Goal: Task Accomplishment & Management: Manage account settings

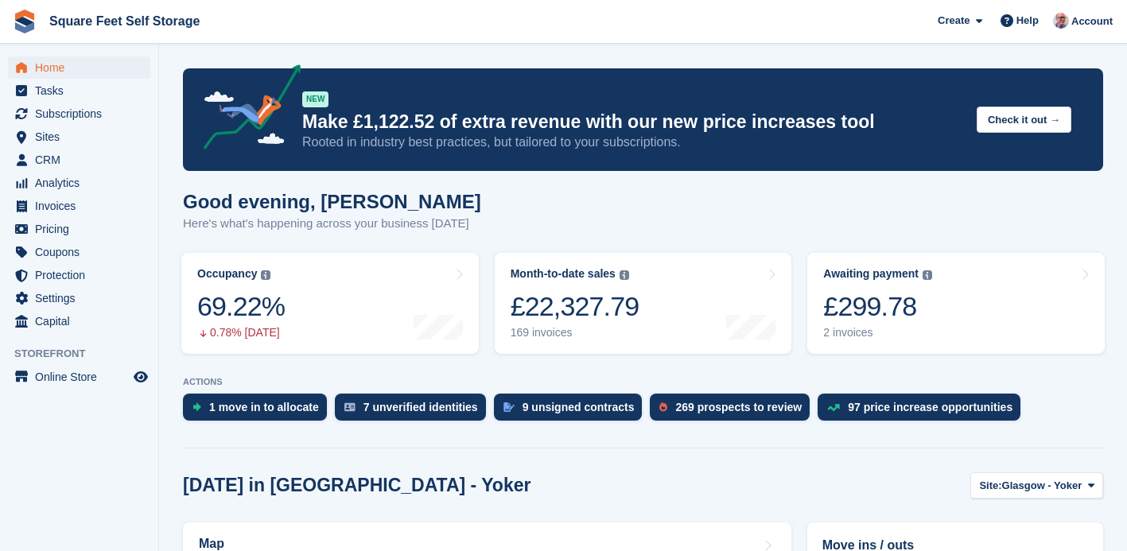
scroll to position [114, 0]
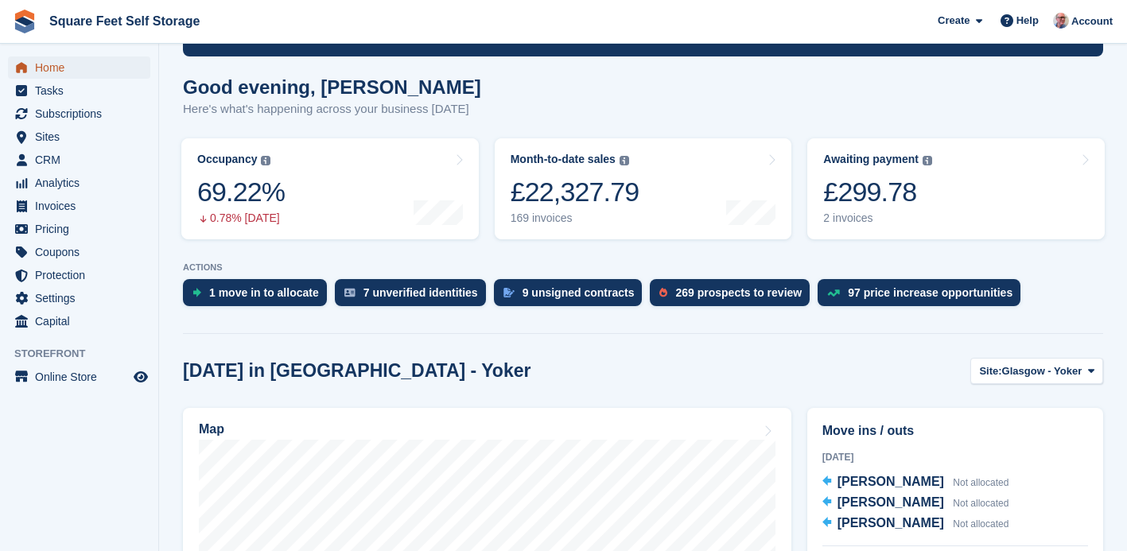
click at [69, 75] on span "Home" at bounding box center [82, 67] width 95 height 22
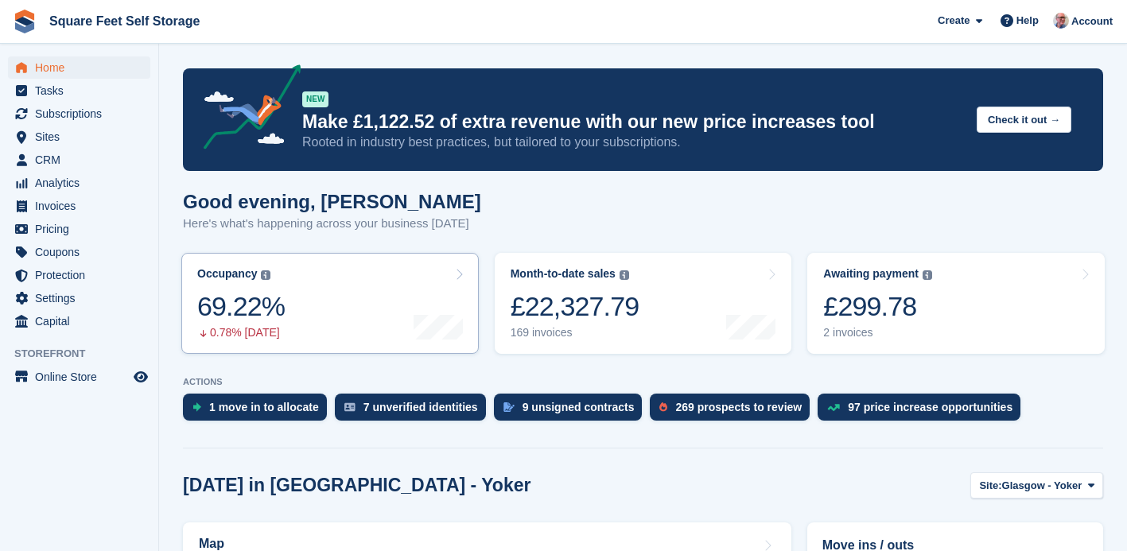
click at [312, 282] on link "Occupancy The percentage of all currently allocated units in terms of area. Inc…" at bounding box center [329, 303] width 297 height 101
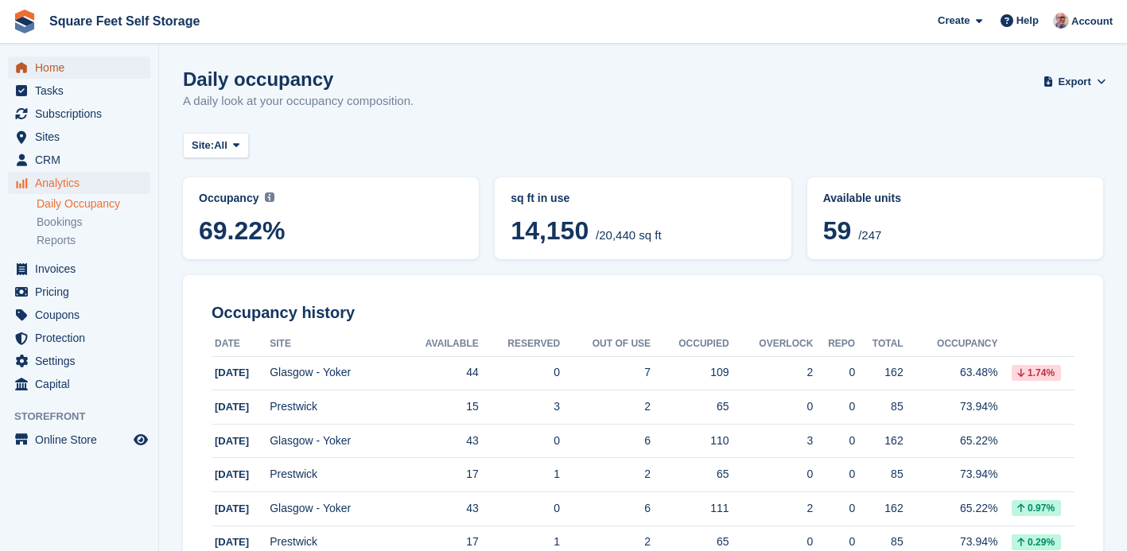
click at [52, 64] on span "Home" at bounding box center [82, 67] width 95 height 22
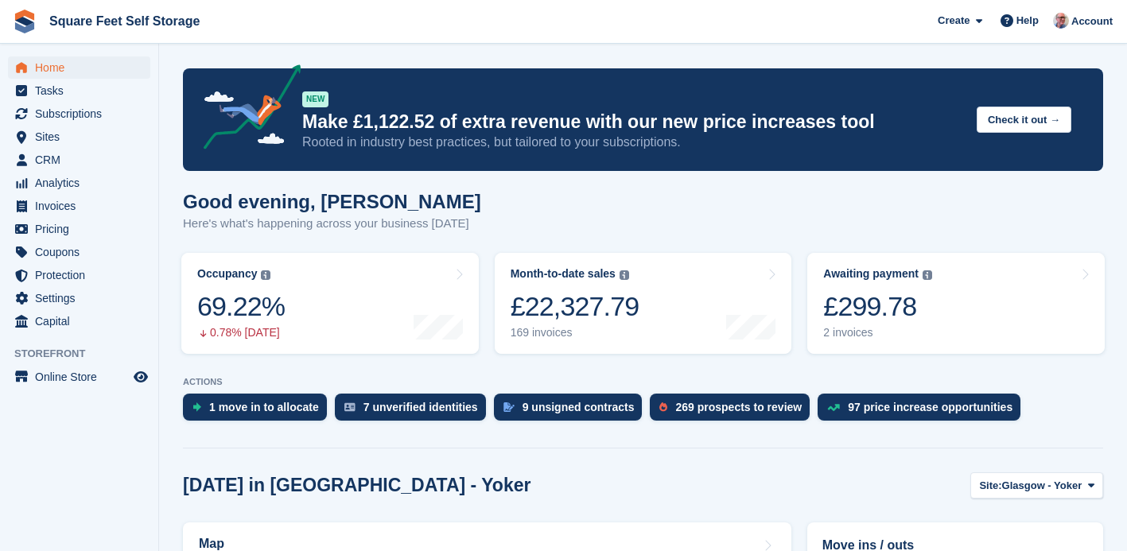
click at [1095, 76] on div "NEW Make £1,122.52 of extra revenue with our new price increases tool Rooted in…" at bounding box center [643, 119] width 920 height 103
click at [978, 22] on icon at bounding box center [979, 21] width 6 height 10
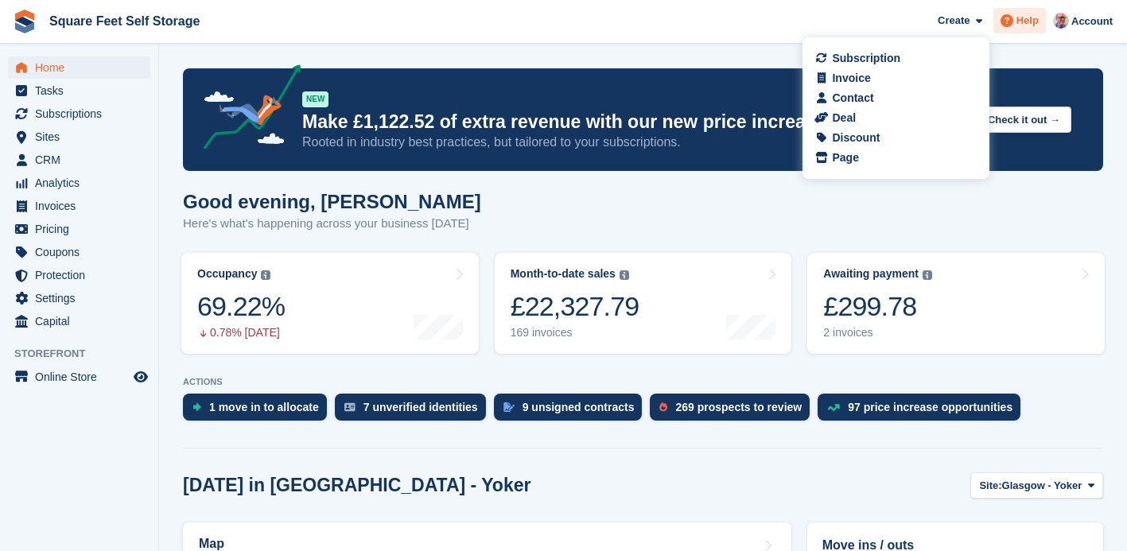
click at [1016, 25] on span "Help" at bounding box center [1027, 21] width 22 height 16
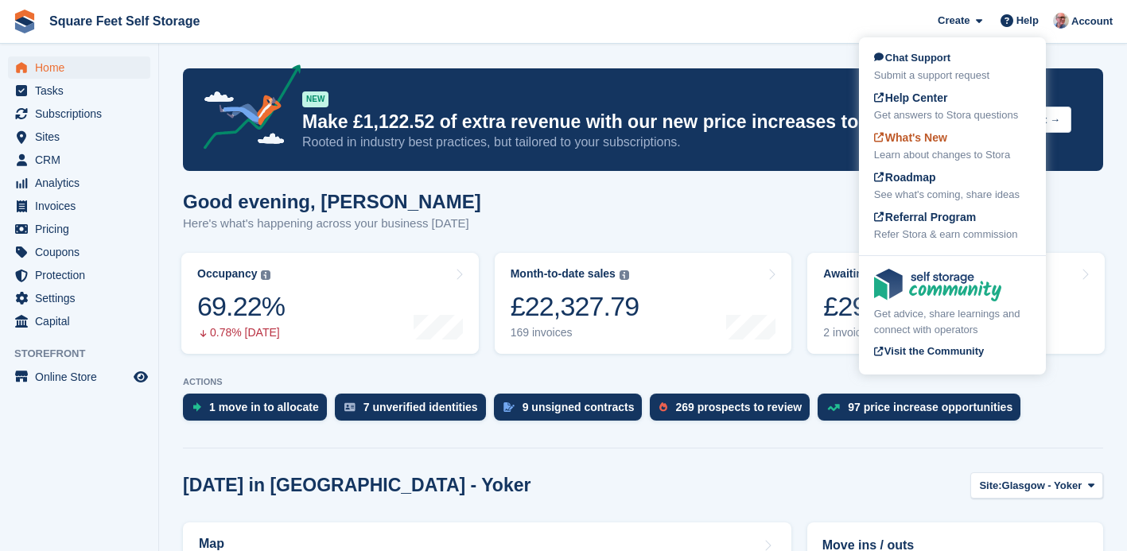
click at [918, 139] on span "What's New" at bounding box center [910, 137] width 73 height 13
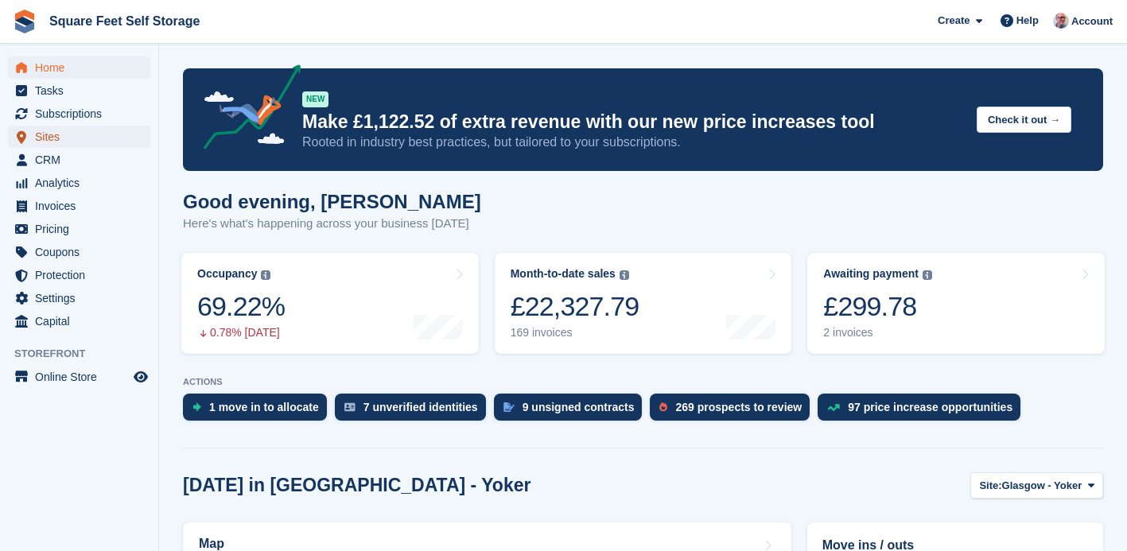
click at [60, 138] on span "Sites" at bounding box center [82, 137] width 95 height 22
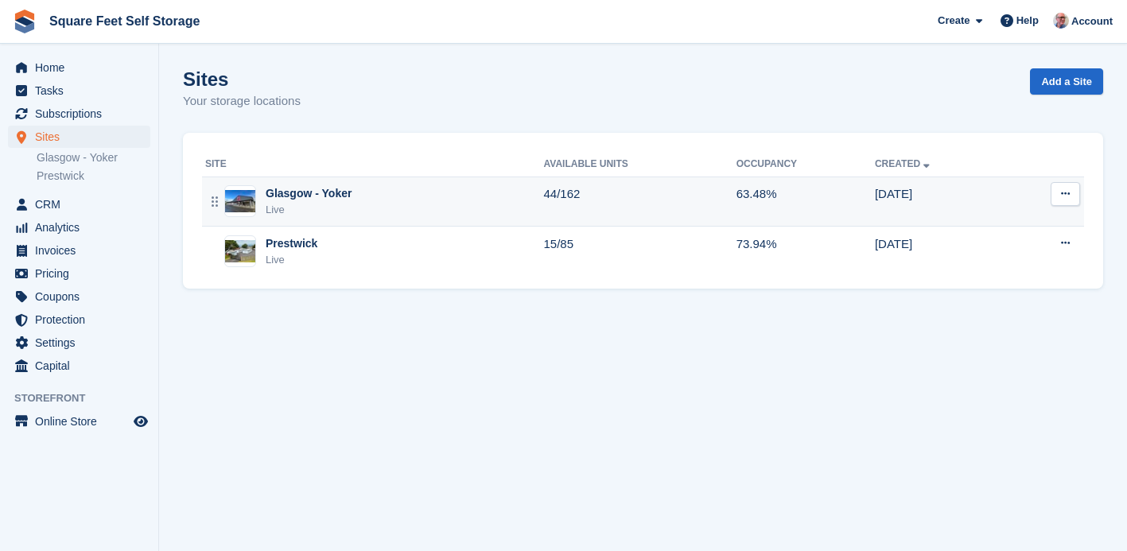
click at [339, 208] on div "Live" at bounding box center [309, 210] width 86 height 16
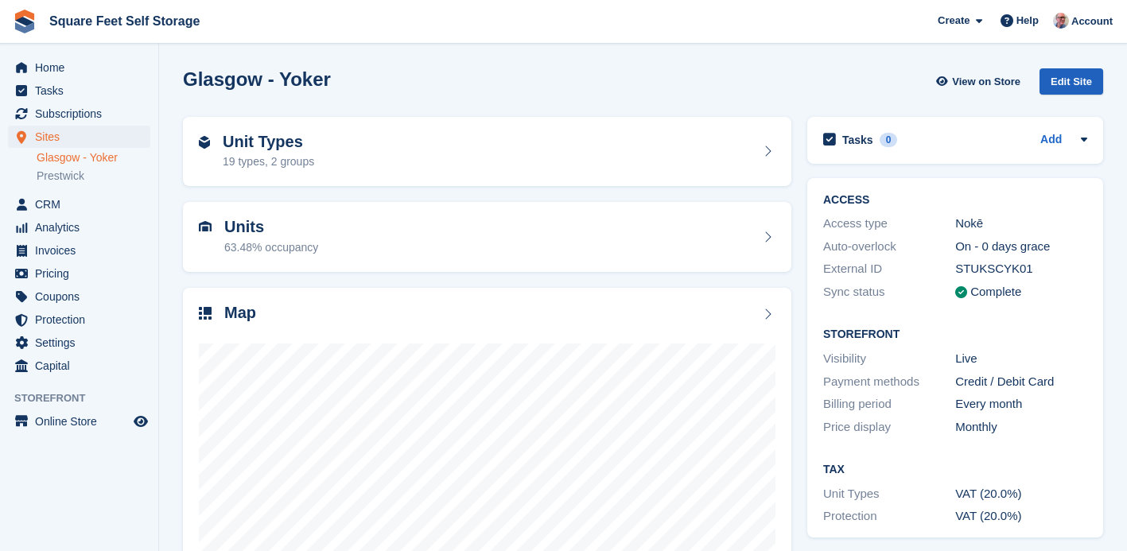
click at [1063, 80] on div "Edit Site" at bounding box center [1071, 81] width 64 height 26
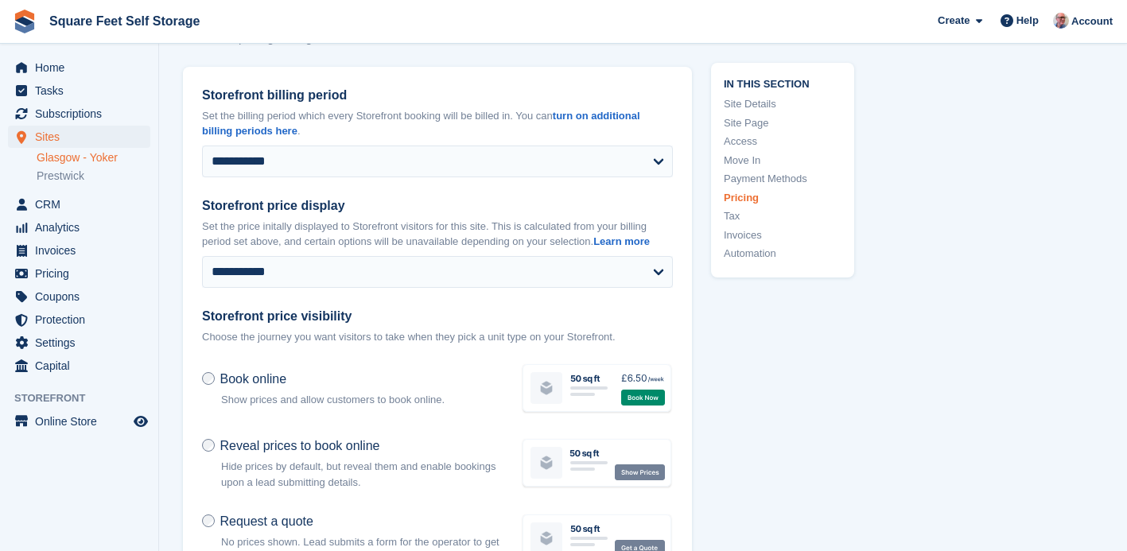
scroll to position [6025, 0]
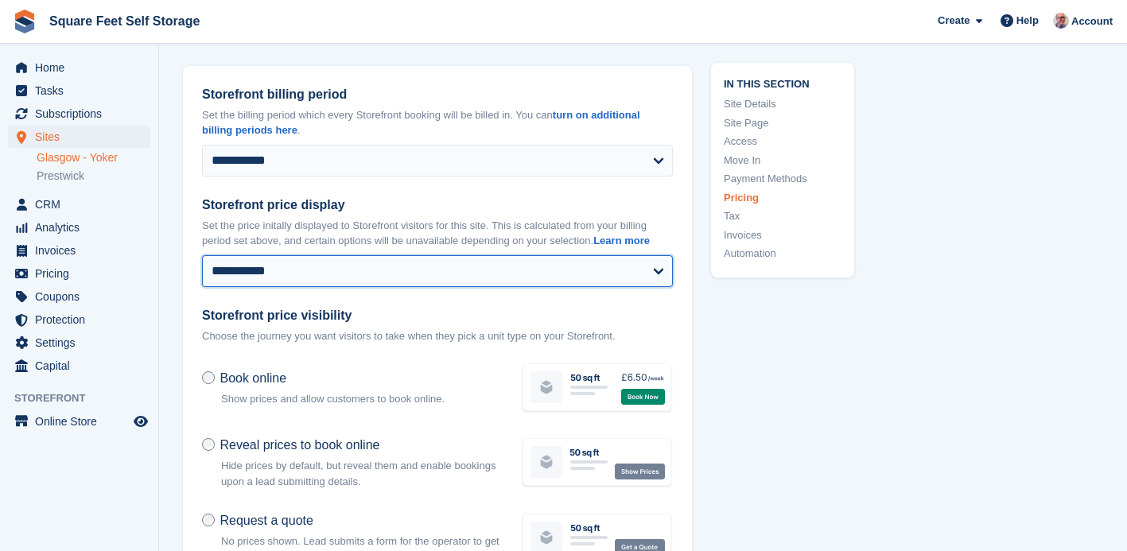
click at [657, 267] on select "**********" at bounding box center [437, 271] width 471 height 32
select select "*"
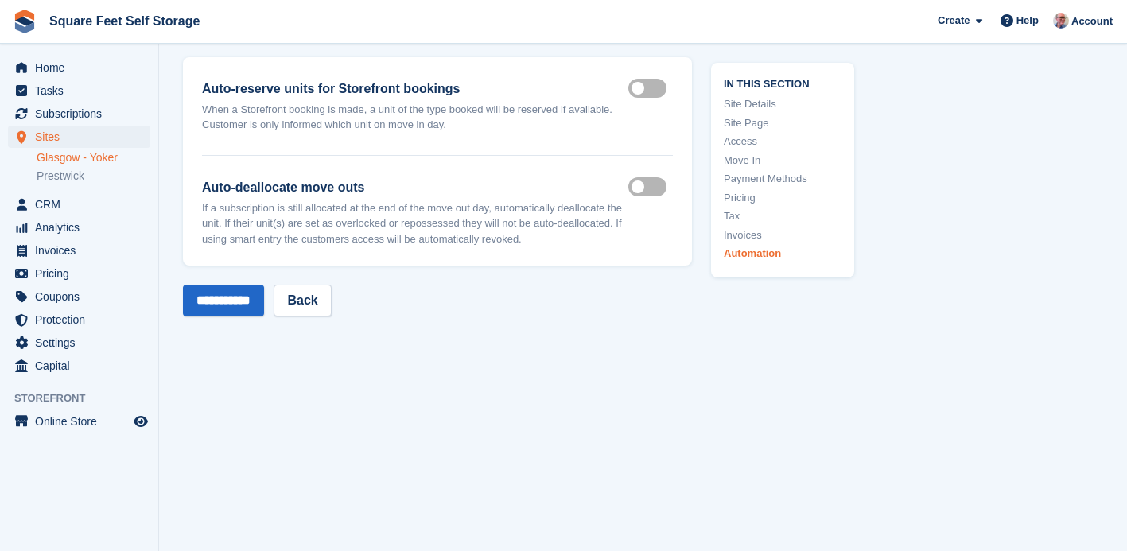
scroll to position [7482, 0]
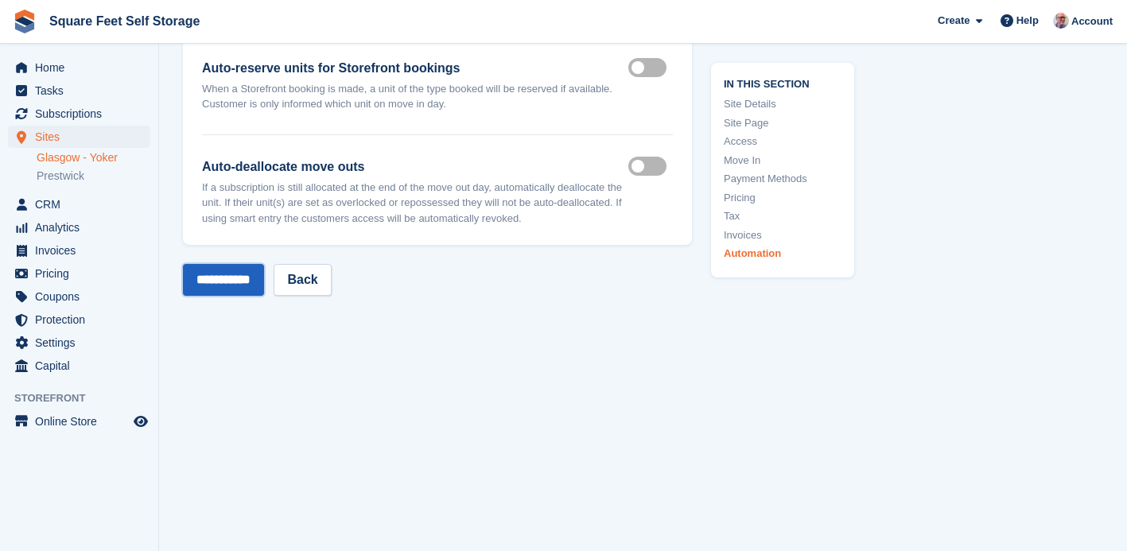
click at [246, 279] on input "**********" at bounding box center [223, 280] width 81 height 32
